Goal: Obtain resource: Download file/media

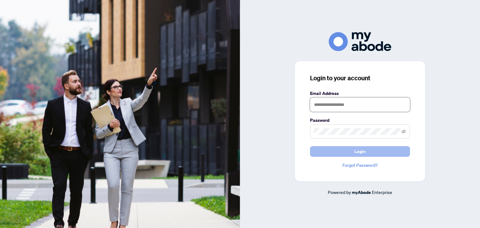
type input "**********"
click at [336, 150] on button "Login" at bounding box center [360, 151] width 100 height 11
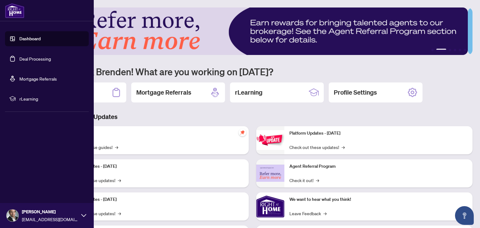
click at [27, 59] on link "Deal Processing" at bounding box center [35, 59] width 32 height 6
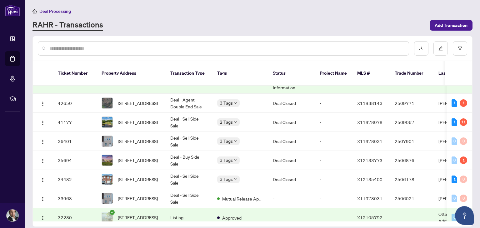
scroll to position [163, 0]
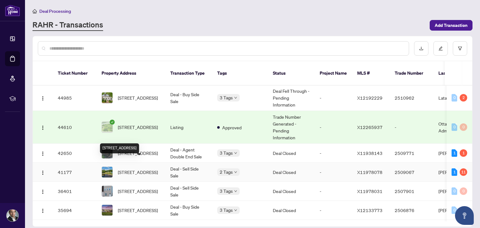
click at [131, 169] on span "[STREET_ADDRESS]" at bounding box center [138, 172] width 40 height 7
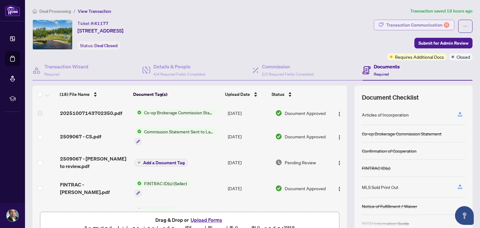
click at [419, 24] on div "Transaction Communication 11" at bounding box center [417, 25] width 63 height 10
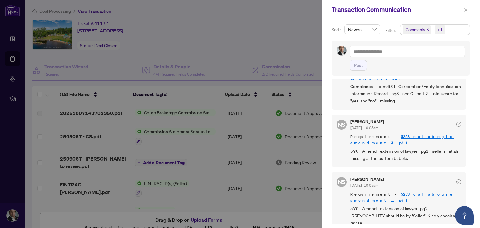
scroll to position [422, 0]
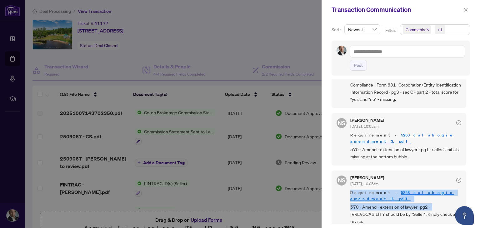
drag, startPoint x: 469, startPoint y: 179, endPoint x: 469, endPoint y: 190, distance: 10.9
click at [469, 190] on div "Sort: Newest Filter: Comments +1 Post NS [PERSON_NAME] [DATE], 10:23am Hi [PERS…" at bounding box center [401, 123] width 158 height 209
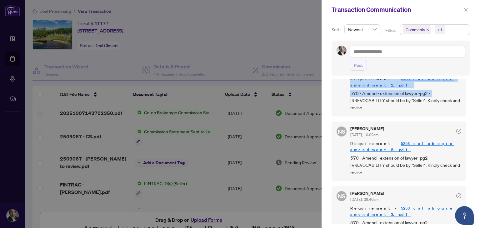
scroll to position [540, 0]
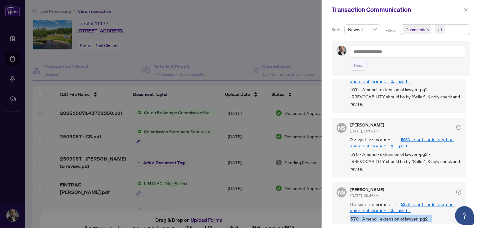
drag, startPoint x: 469, startPoint y: 194, endPoint x: 469, endPoint y: 184, distance: 9.7
click at [469, 184] on div "Sort: Newest Filter: Comments +1 Post NS [PERSON_NAME] [DATE], 10:23am Hi [PERS…" at bounding box center [401, 123] width 158 height 209
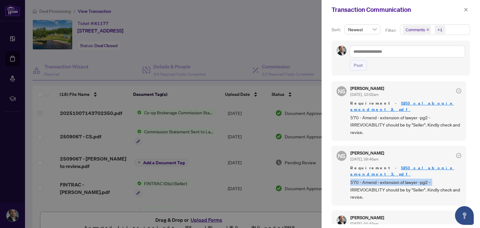
scroll to position [588, 0]
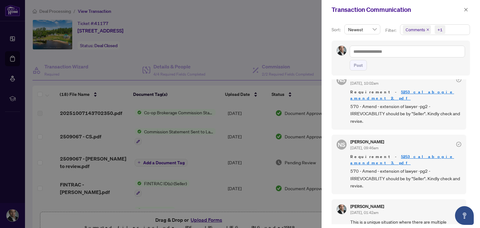
drag, startPoint x: 468, startPoint y: 201, endPoint x: 468, endPoint y: 195, distance: 6.3
click at [468, 195] on div "Sort: Newest Filter: Comments +1 Post NS [PERSON_NAME] [DATE], 10:23am Hi [PERS…" at bounding box center [401, 123] width 158 height 209
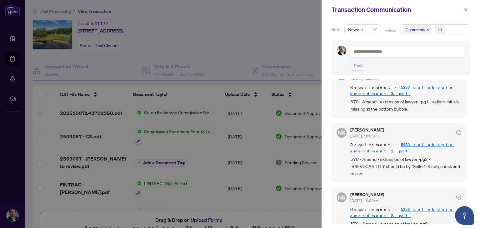
scroll to position [471, 0]
click at [465, 9] on icon "close" at bounding box center [466, 10] width 4 height 4
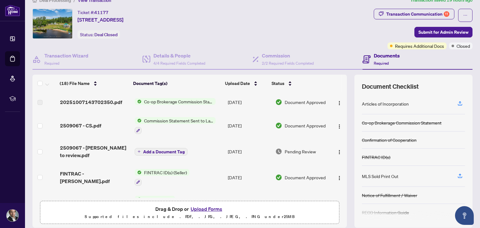
scroll to position [14, 0]
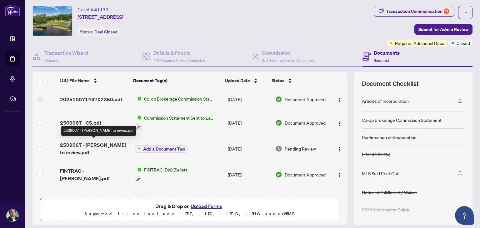
click at [89, 142] on span "2509067 - [PERSON_NAME] to review.pdf" at bounding box center [95, 148] width 70 height 15
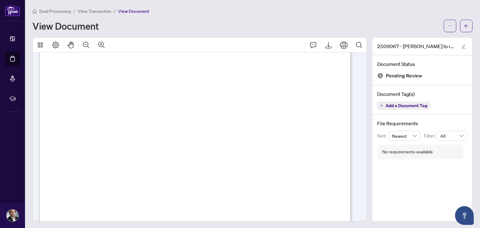
scroll to position [175, 0]
click at [325, 46] on icon "Export" at bounding box center [329, 45] width 8 height 8
